Goal: Information Seeking & Learning: Check status

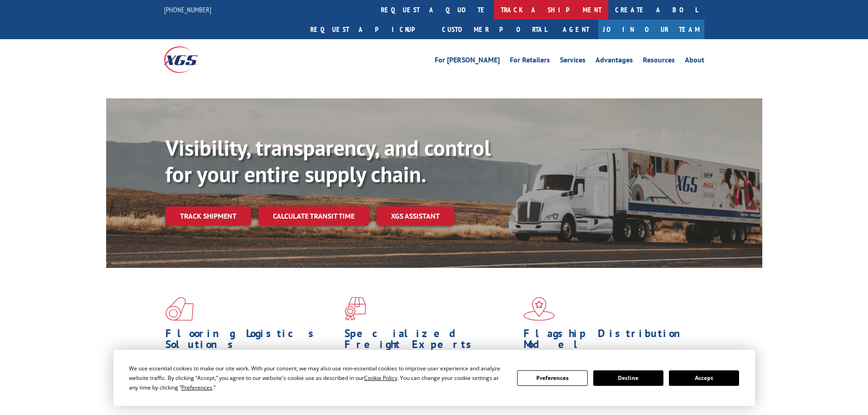
click at [494, 7] on link "track a shipment" at bounding box center [551, 10] width 114 height 20
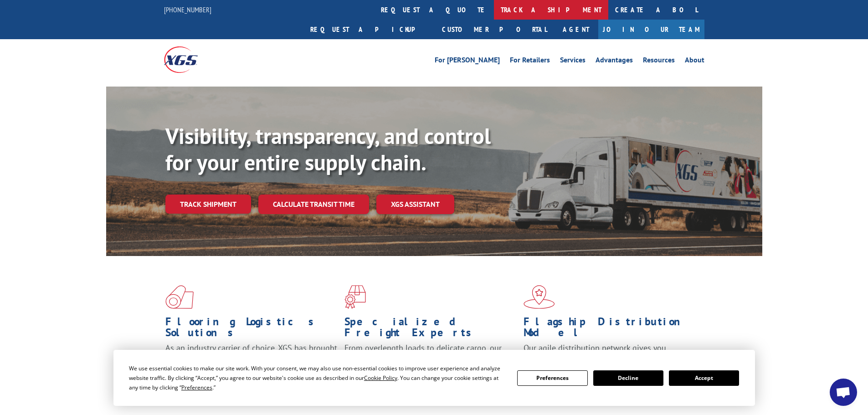
click at [494, 10] on link "track a shipment" at bounding box center [551, 10] width 114 height 20
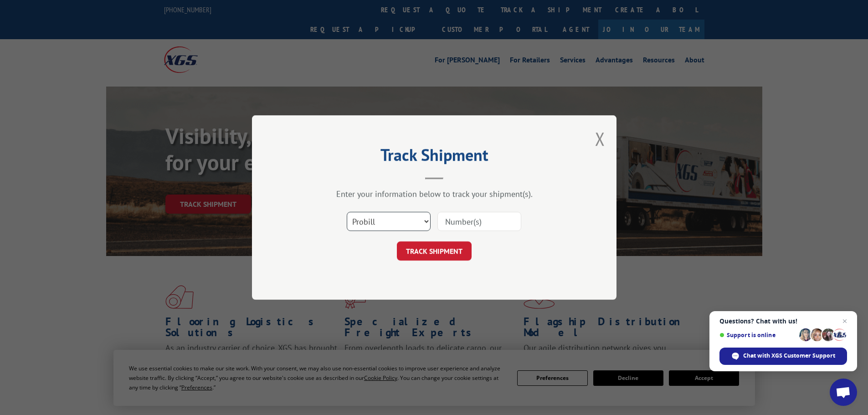
click at [414, 222] on select "Select category... Probill BOL PO" at bounding box center [389, 221] width 84 height 19
click at [347, 212] on select "Select category... Probill BOL PO" at bounding box center [389, 221] width 84 height 19
click at [477, 217] on input at bounding box center [479, 221] width 84 height 19
paste input "7047604"
type input "7047604"
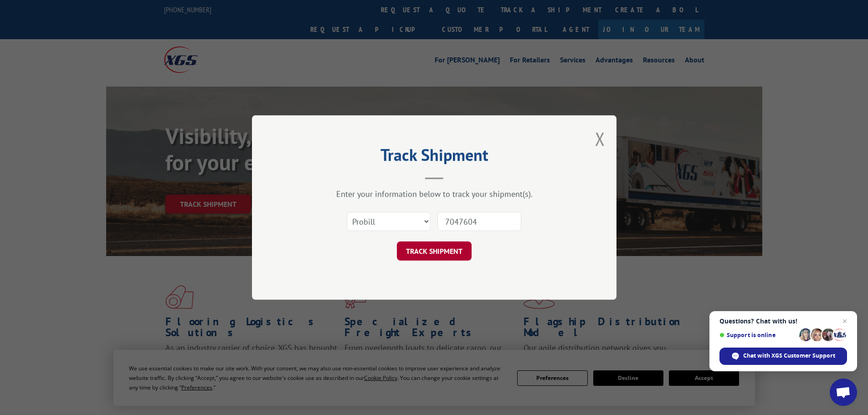
click at [459, 248] on button "TRACK SHIPMENT" at bounding box center [434, 250] width 75 height 19
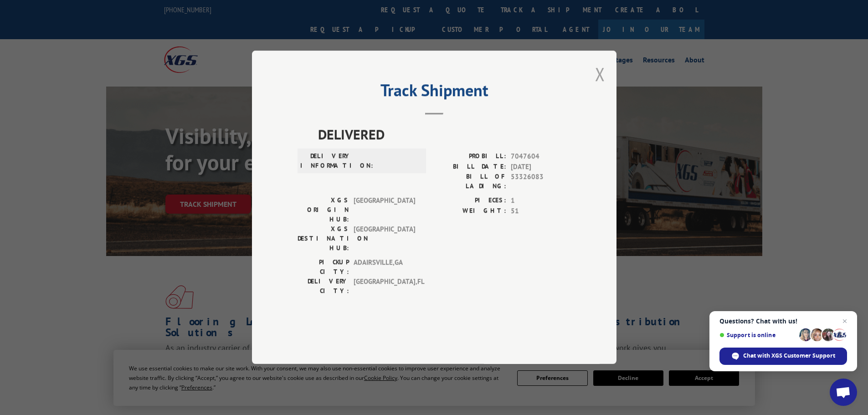
click at [600, 86] on button "Close modal" at bounding box center [600, 74] width 10 height 24
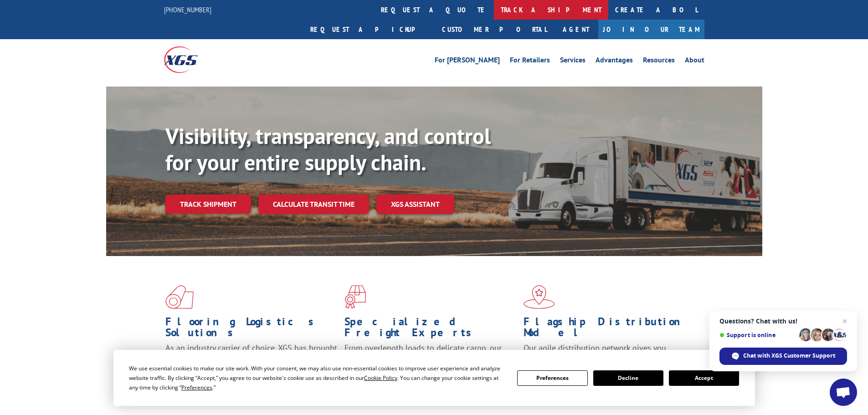
click at [494, 7] on link "track a shipment" at bounding box center [551, 10] width 114 height 20
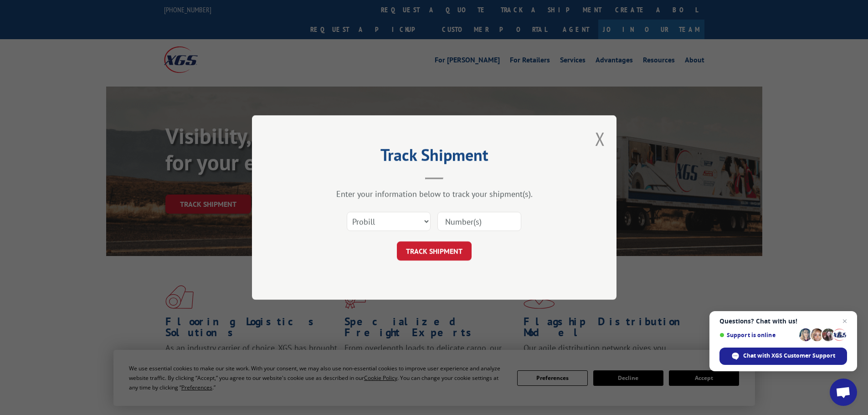
click at [467, 219] on input at bounding box center [479, 221] width 84 height 19
paste input "17233355"
type input "17233355"
click at [424, 250] on button "TRACK SHIPMENT" at bounding box center [434, 250] width 75 height 19
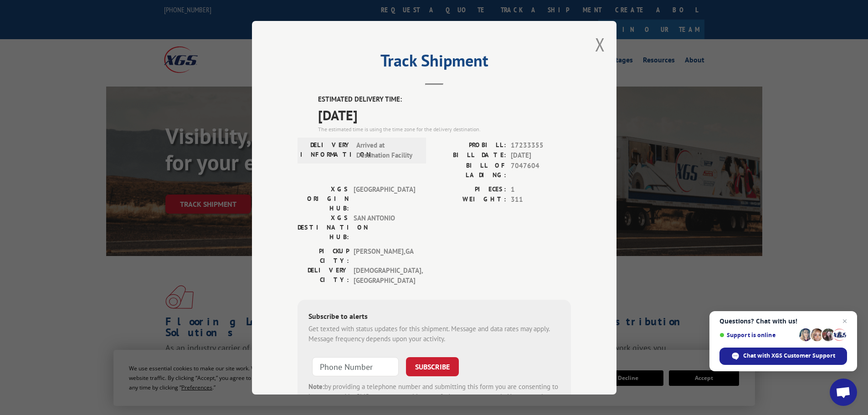
drag, startPoint x: 315, startPoint y: 97, endPoint x: 387, endPoint y: 112, distance: 73.6
click at [387, 112] on div "ESTIMATED DELIVERY TIME: [DATE] The estimated time is using the time zone for t…" at bounding box center [444, 113] width 253 height 39
copy div "ESTIMATED DELIVERY TIME: [DATE]"
